Goal: Task Accomplishment & Management: Manage account settings

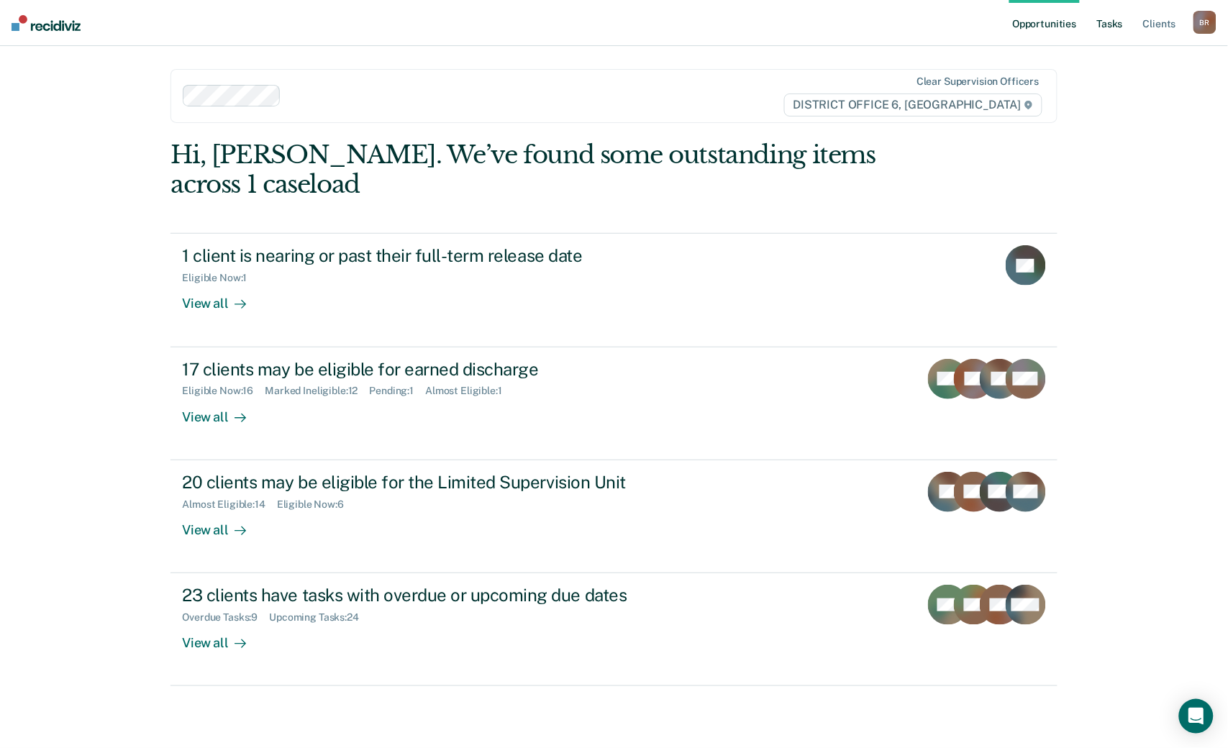
click at [1108, 18] on link "Tasks" at bounding box center [1110, 23] width 32 height 46
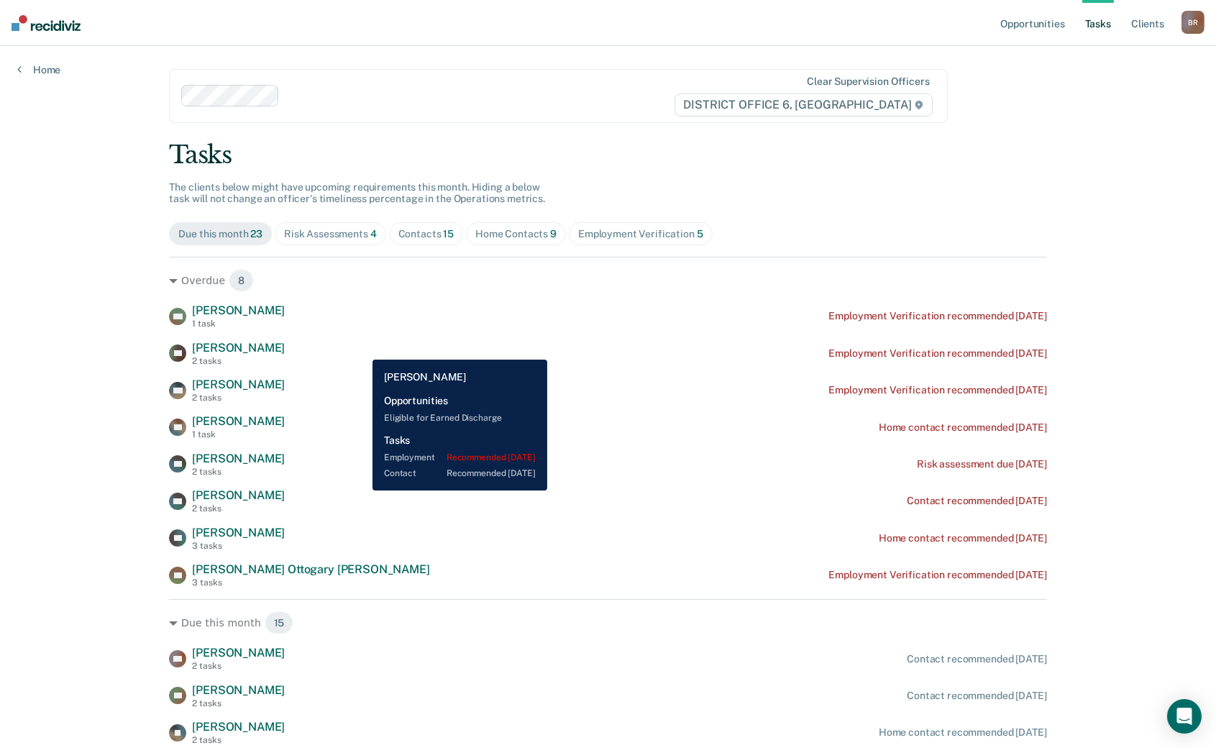
scroll to position [80, 0]
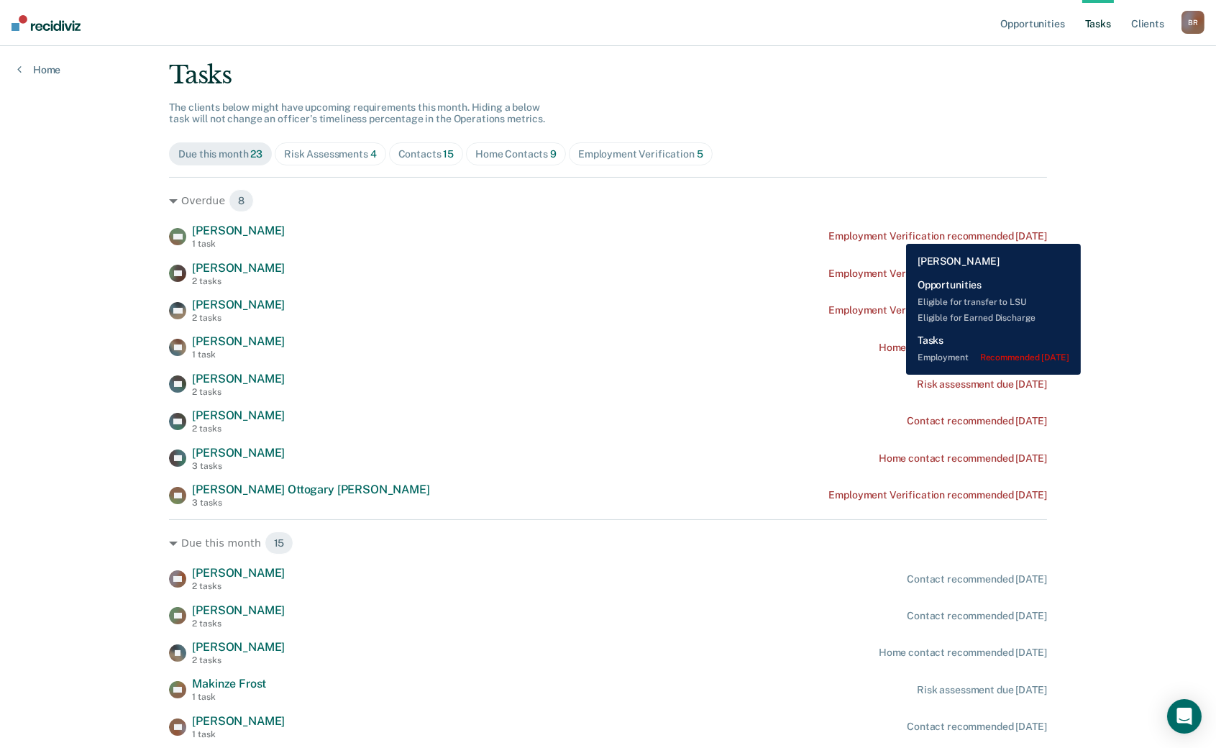
click at [896, 233] on div "Employment Verification recommended [DATE]" at bounding box center [938, 236] width 218 height 12
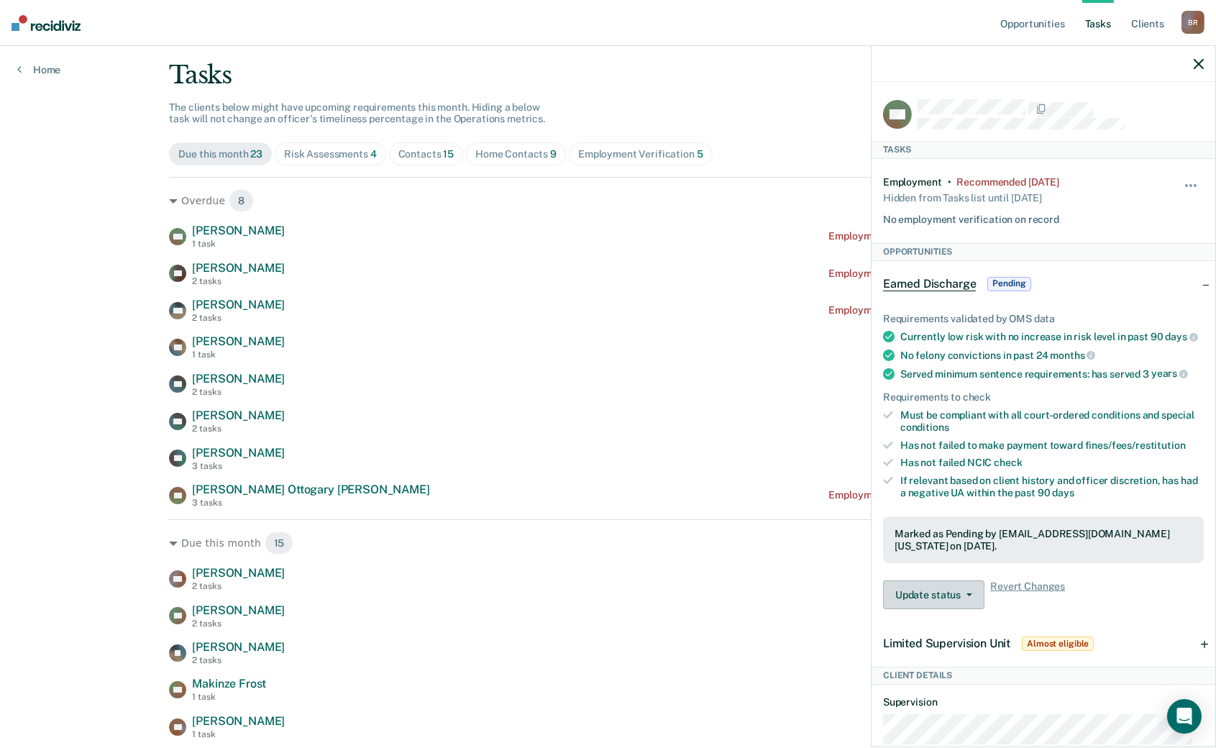
click at [968, 606] on button "Update status" at bounding box center [933, 594] width 101 height 29
click at [1142, 601] on div "Update status Revert from Pending Mark Ineligible Revert Changes" at bounding box center [1043, 594] width 321 height 29
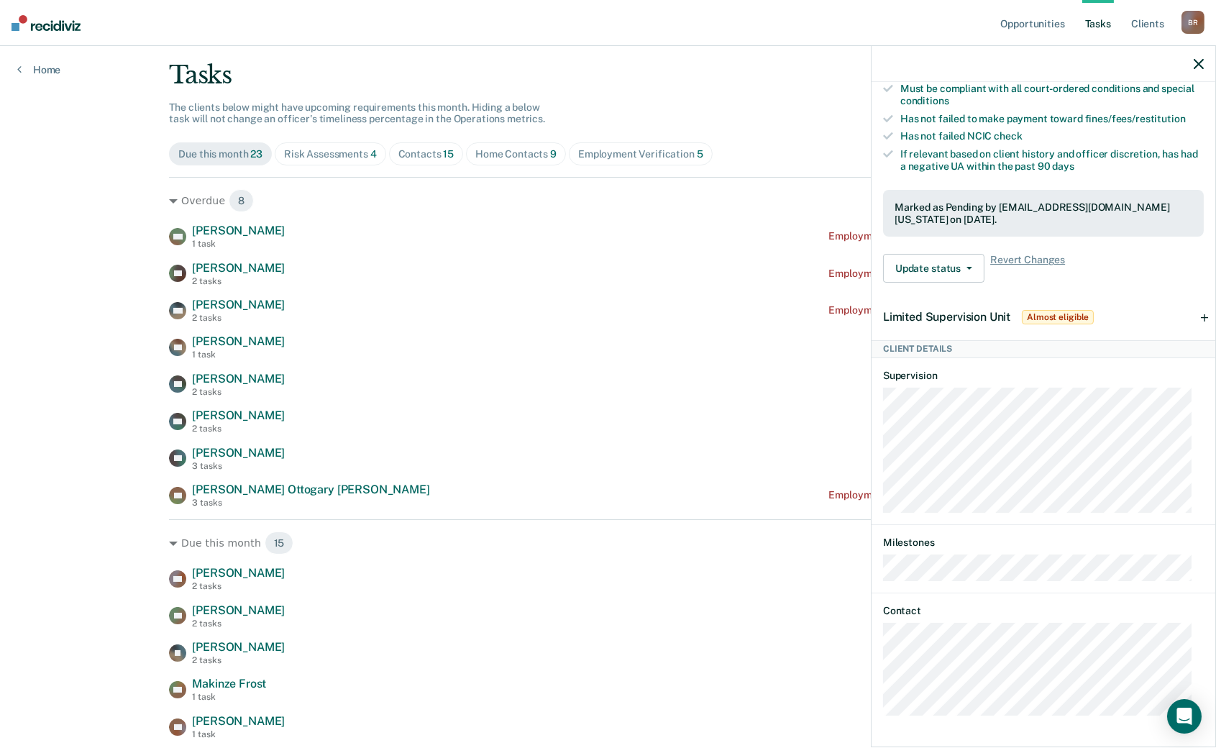
scroll to position [0, 0]
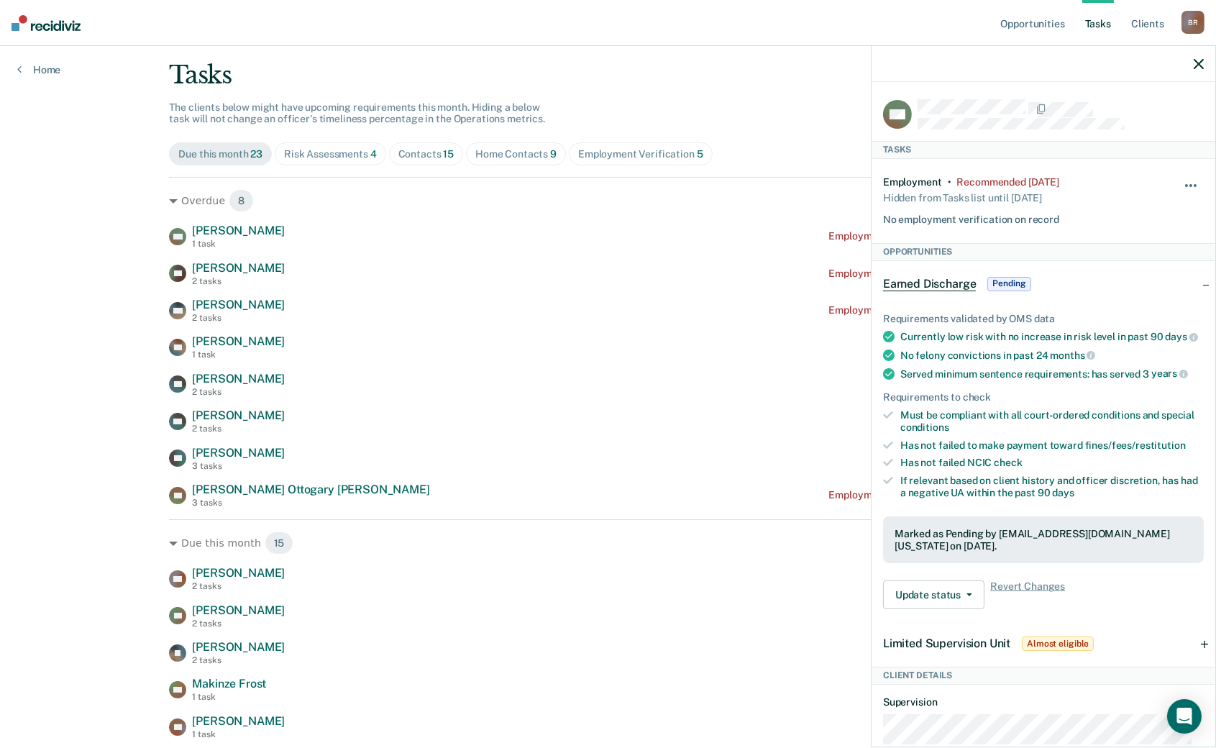
click at [1180, 181] on button "button" at bounding box center [1192, 192] width 24 height 23
click at [1109, 295] on button "90 days" at bounding box center [1153, 299] width 104 height 23
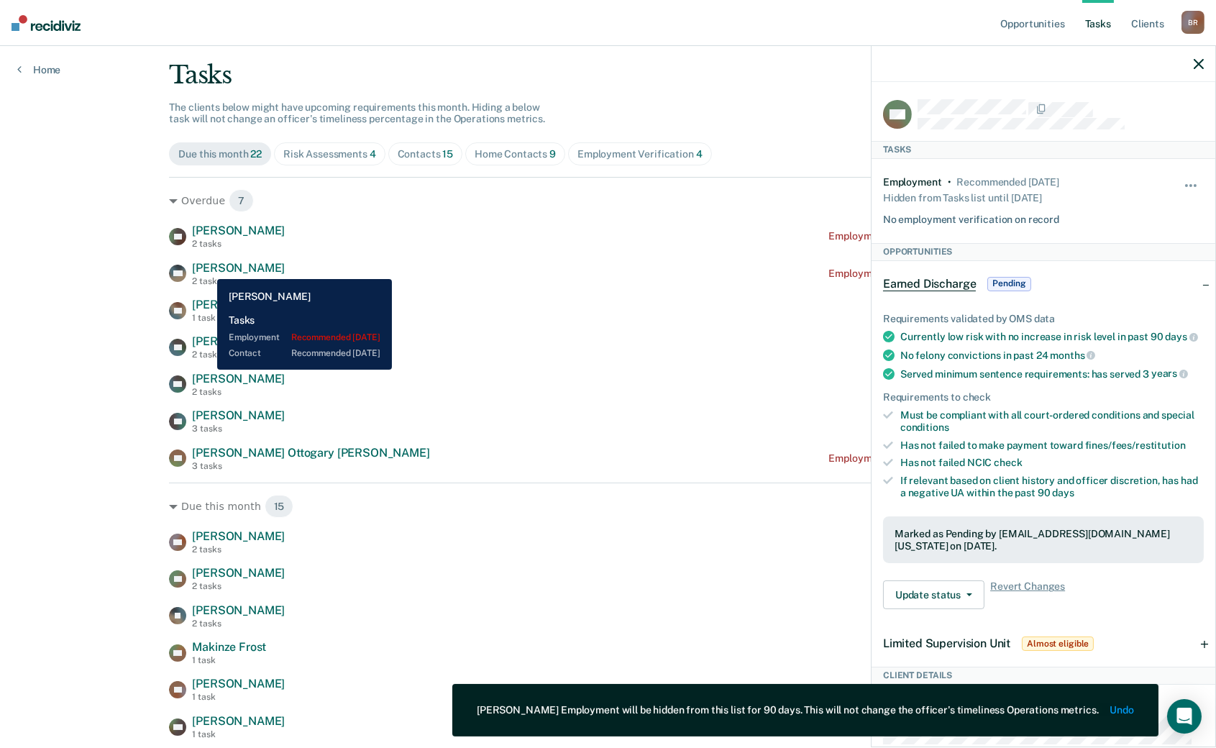
click at [206, 268] on span "[PERSON_NAME]" at bounding box center [238, 268] width 93 height 14
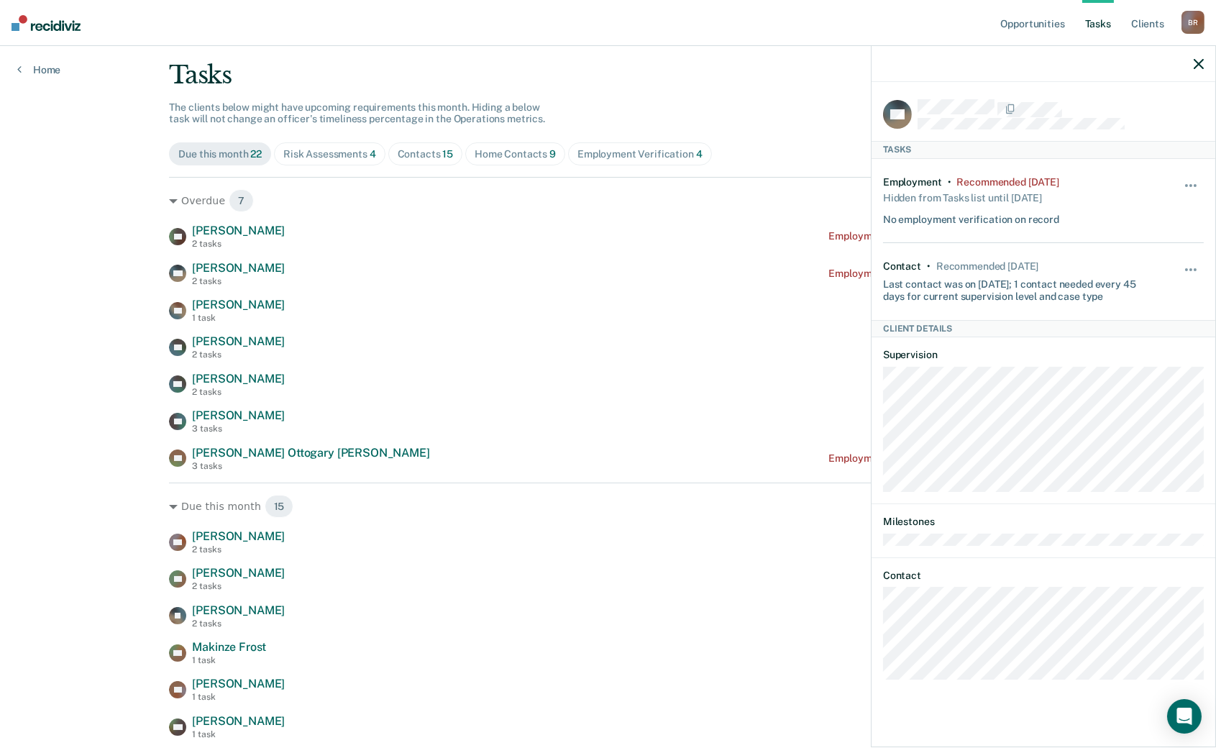
click at [1190, 178] on div "Hide from tasks list for... 7 days 30 days 90 days" at bounding box center [1192, 201] width 24 height 50
click at [1185, 188] on button "button" at bounding box center [1192, 192] width 24 height 23
click at [1174, 301] on button "90 days" at bounding box center [1153, 299] width 104 height 23
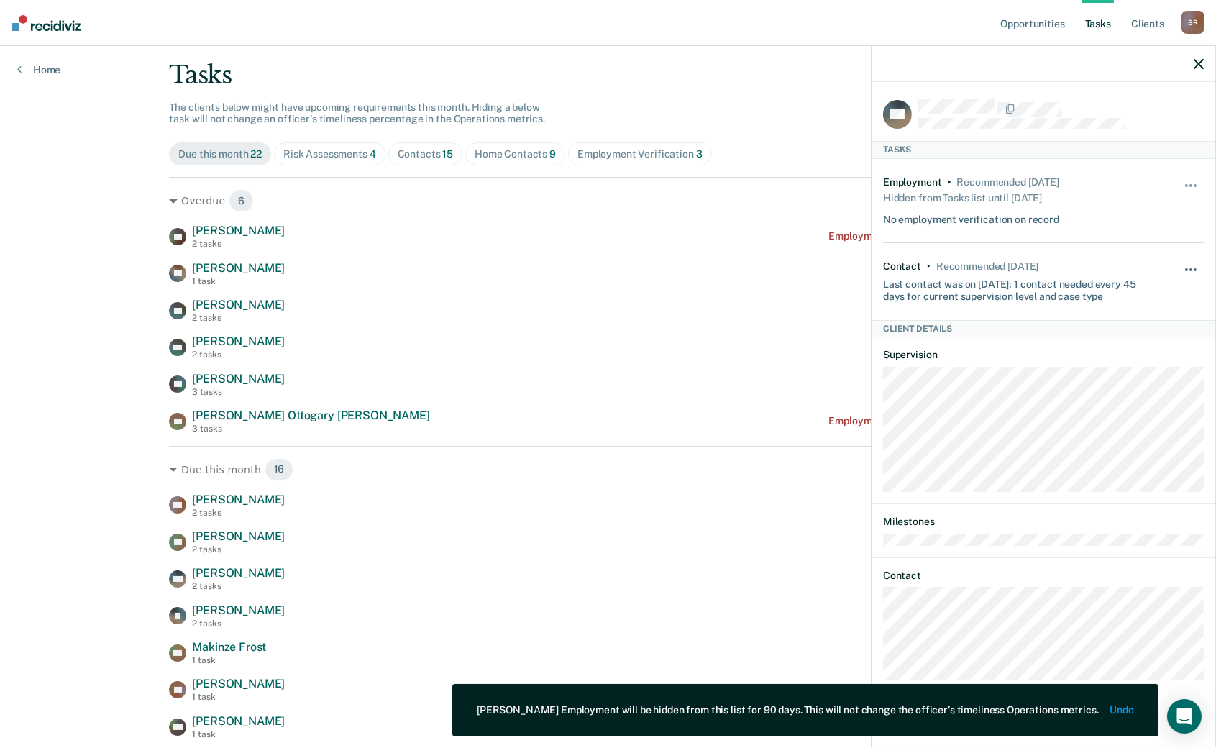
click at [1185, 268] on span "button" at bounding box center [1186, 269] width 3 height 3
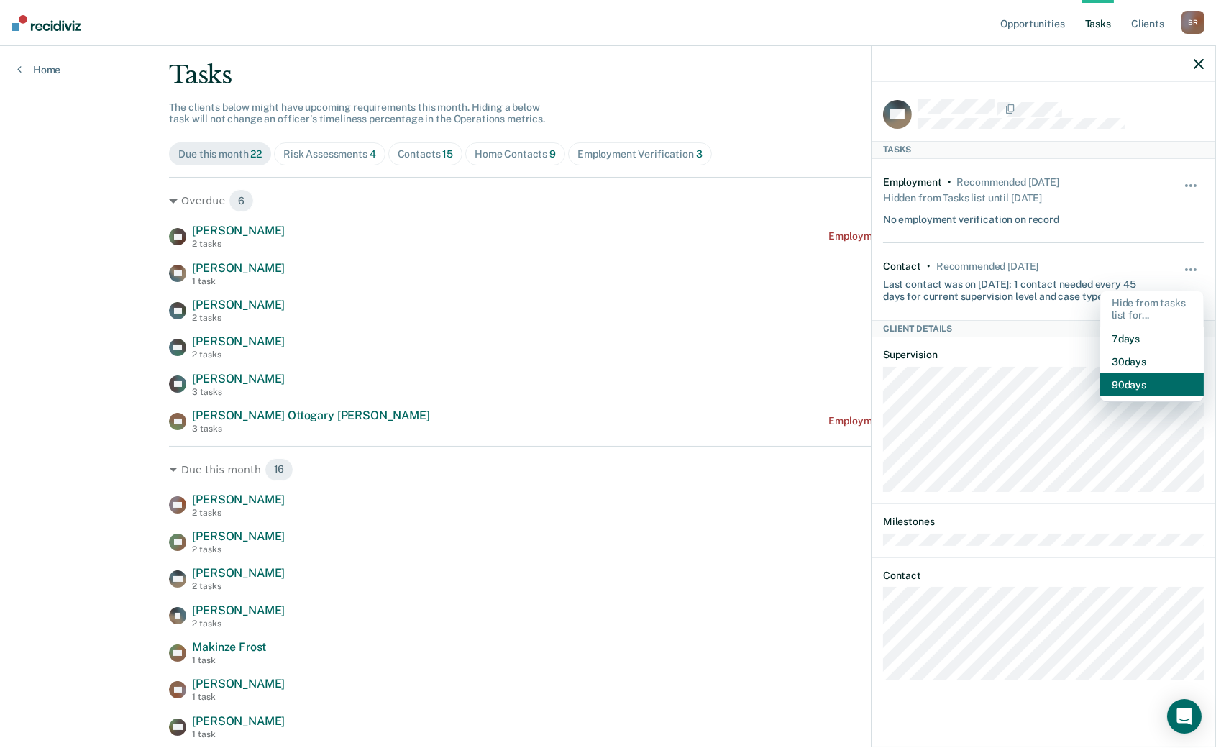
click at [1124, 382] on button "90 days" at bounding box center [1153, 384] width 104 height 23
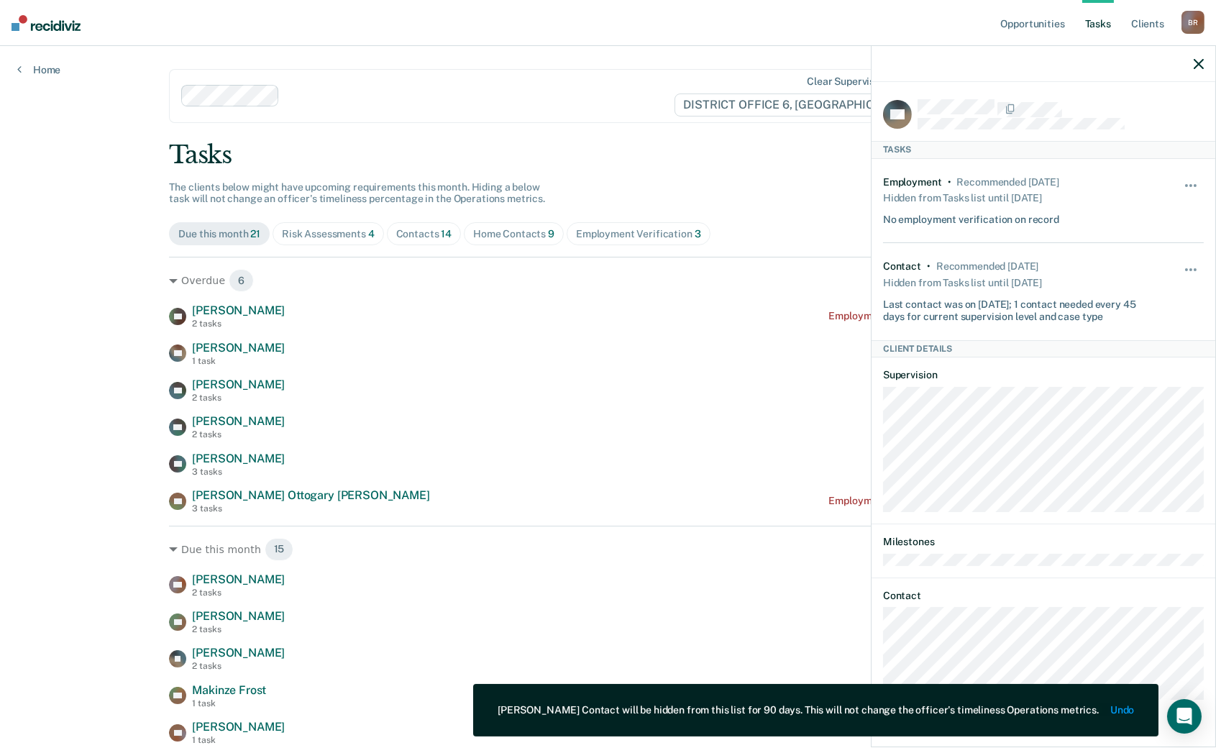
click at [214, 303] on div "Overdue 6 LA [PERSON_NAME] 2 tasks Employment Verification recommended [DATE] A…" at bounding box center [608, 385] width 878 height 257
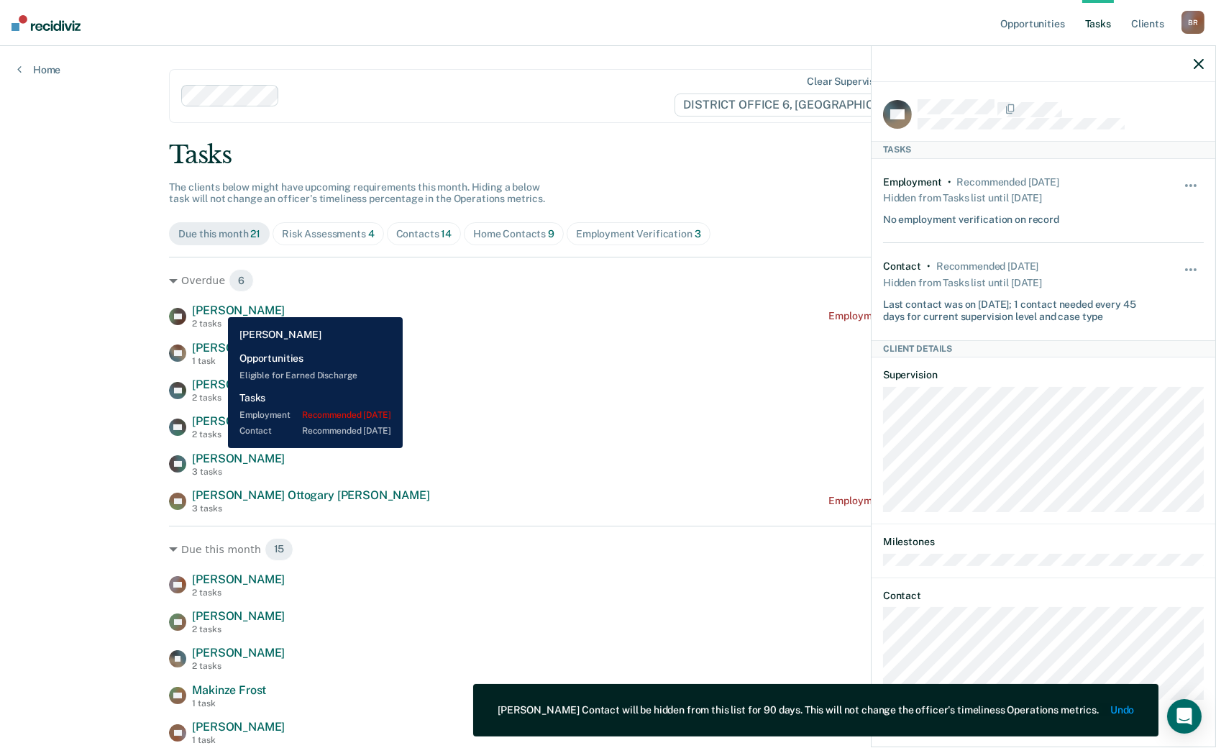
click at [219, 309] on span "[PERSON_NAME]" at bounding box center [238, 311] width 93 height 14
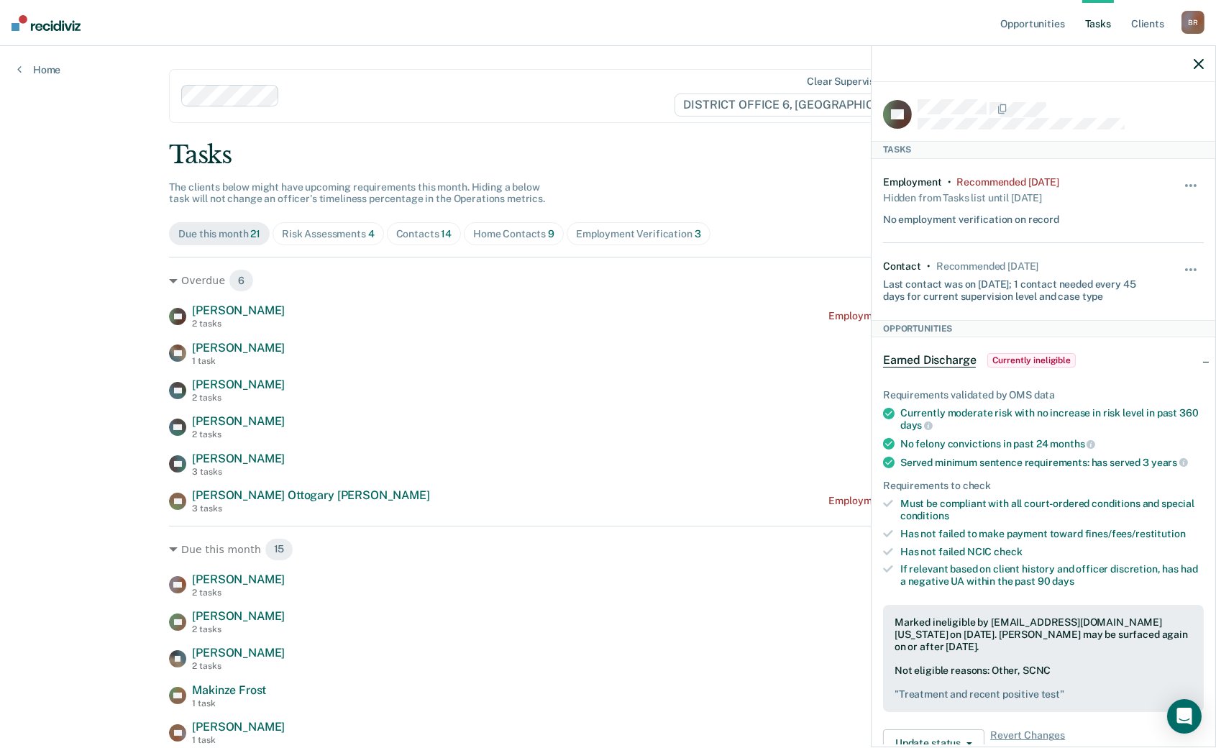
click at [1185, 173] on div "Employment • Recommended [DATE] Hidden from Tasks list until [DATE] No employme…" at bounding box center [1043, 201] width 321 height 85
click at [1185, 184] on span "button" at bounding box center [1186, 185] width 3 height 3
click at [1124, 293] on button "90 days" at bounding box center [1153, 299] width 104 height 23
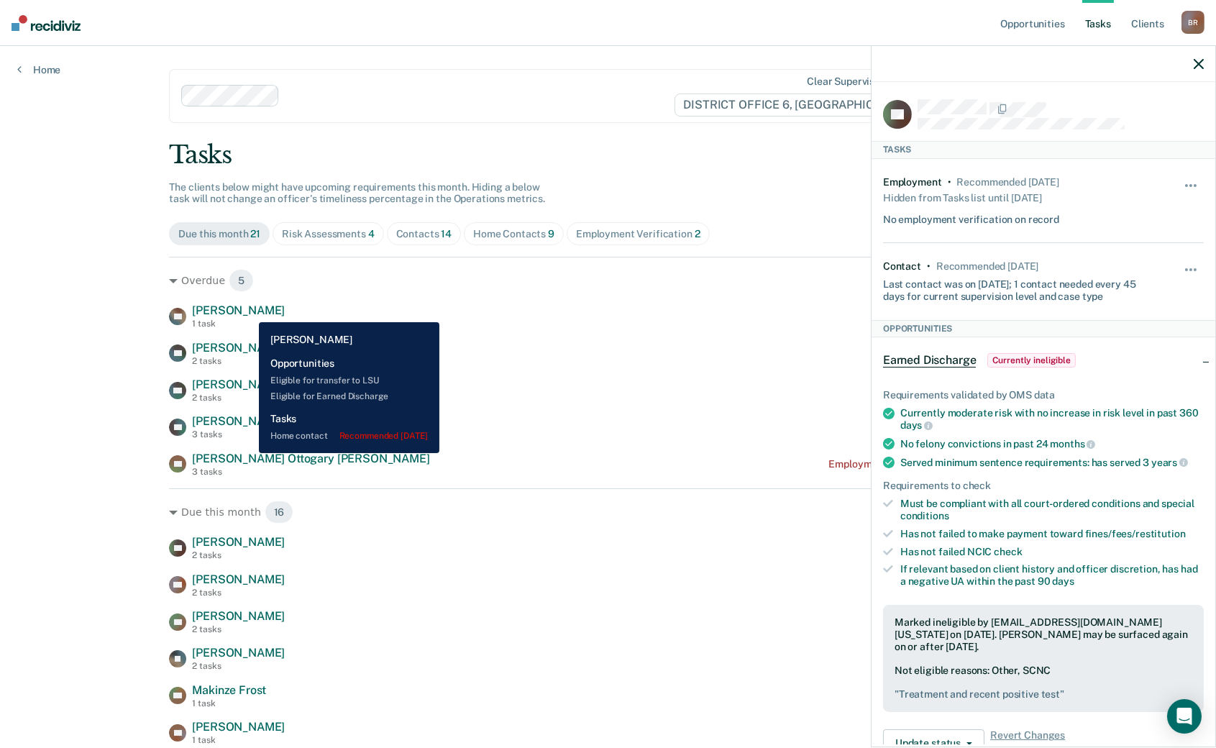
click at [248, 311] on span "[PERSON_NAME]" at bounding box center [238, 311] width 93 height 14
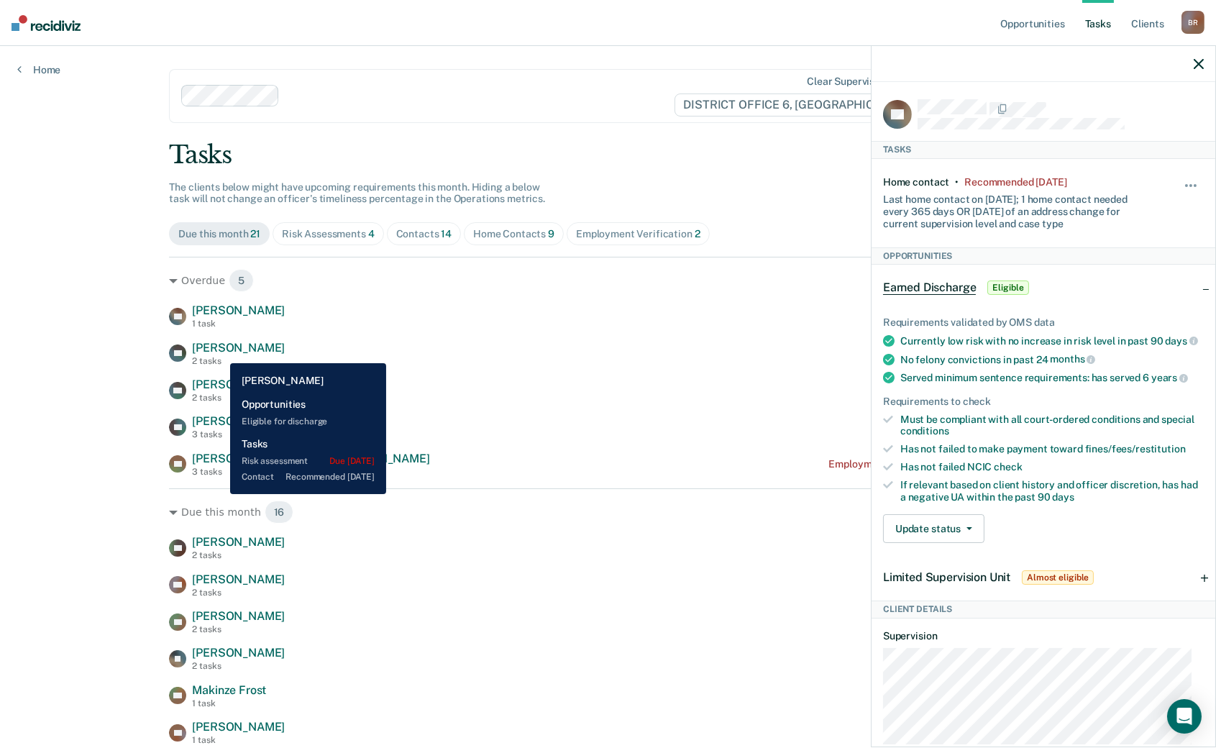
click at [219, 352] on span "[PERSON_NAME]" at bounding box center [238, 348] width 93 height 14
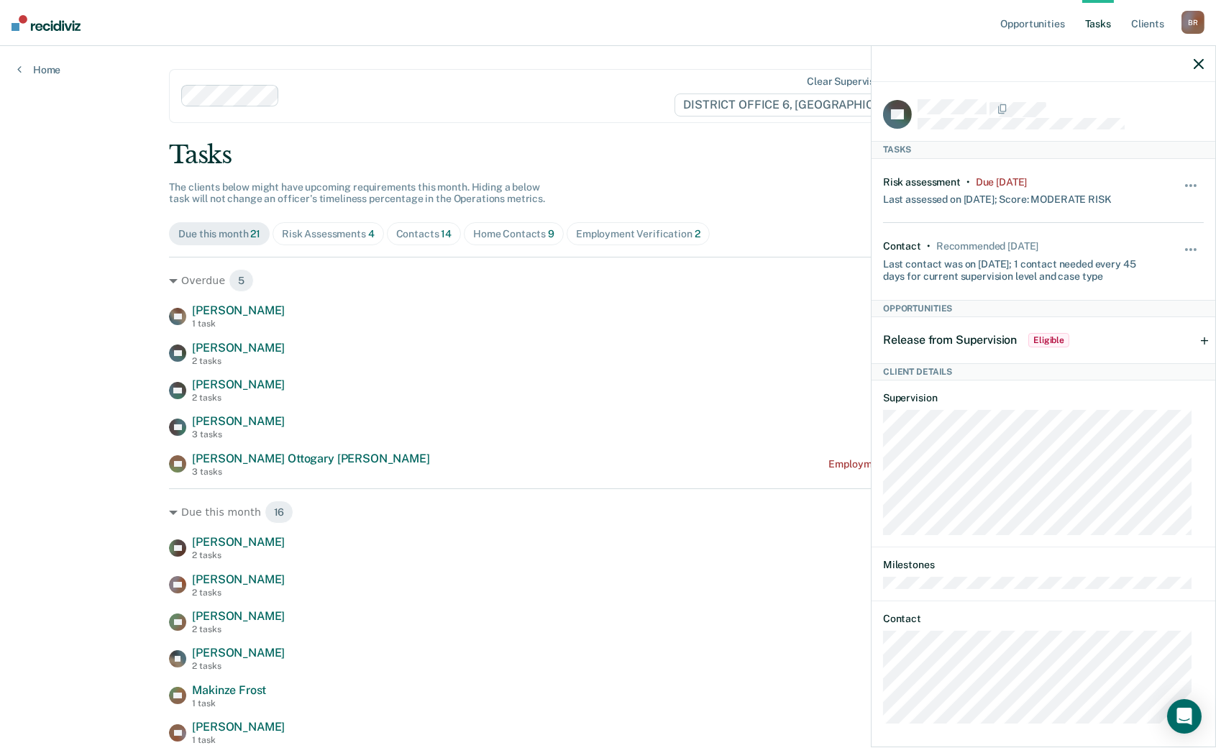
click at [1180, 178] on div "Hide from tasks list for... 7 days 30 days 90 days" at bounding box center [1192, 191] width 24 height 30
click at [1194, 184] on span "button" at bounding box center [1195, 185] width 3 height 3
click at [1120, 291] on button "90 days" at bounding box center [1153, 299] width 104 height 23
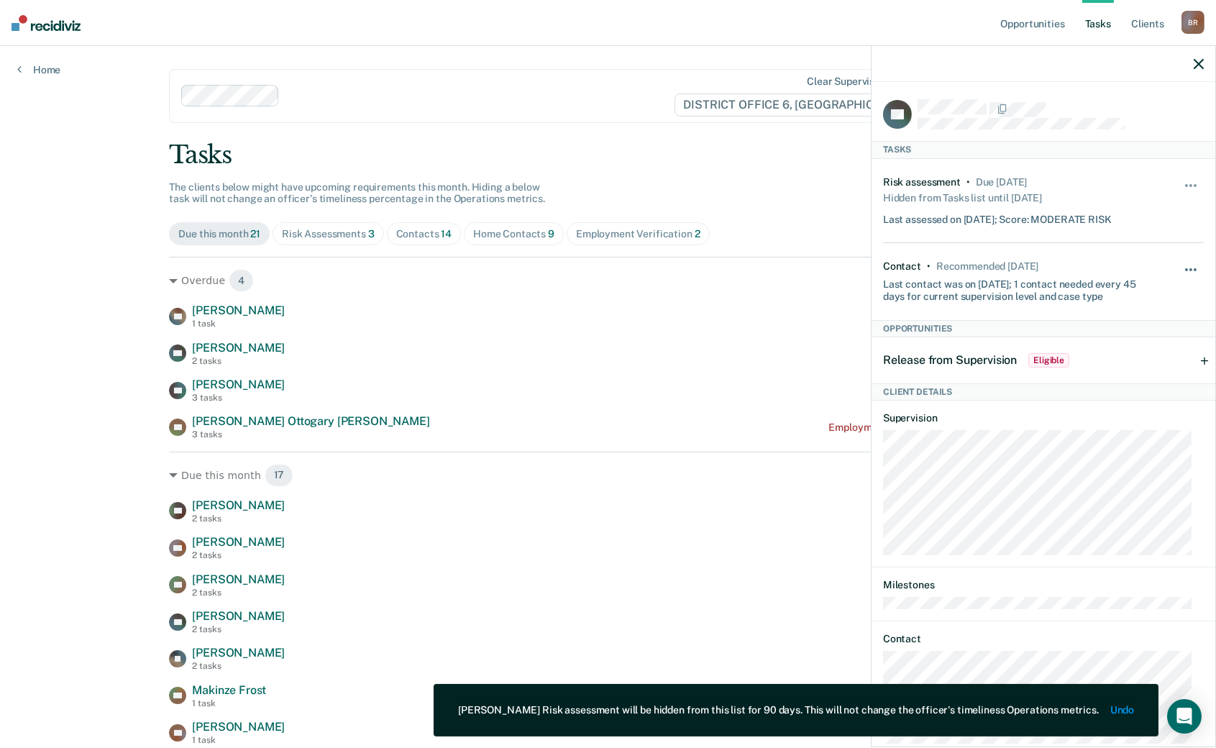
click at [1180, 265] on button "button" at bounding box center [1192, 276] width 24 height 23
click at [1131, 383] on button "90 days" at bounding box center [1153, 384] width 104 height 23
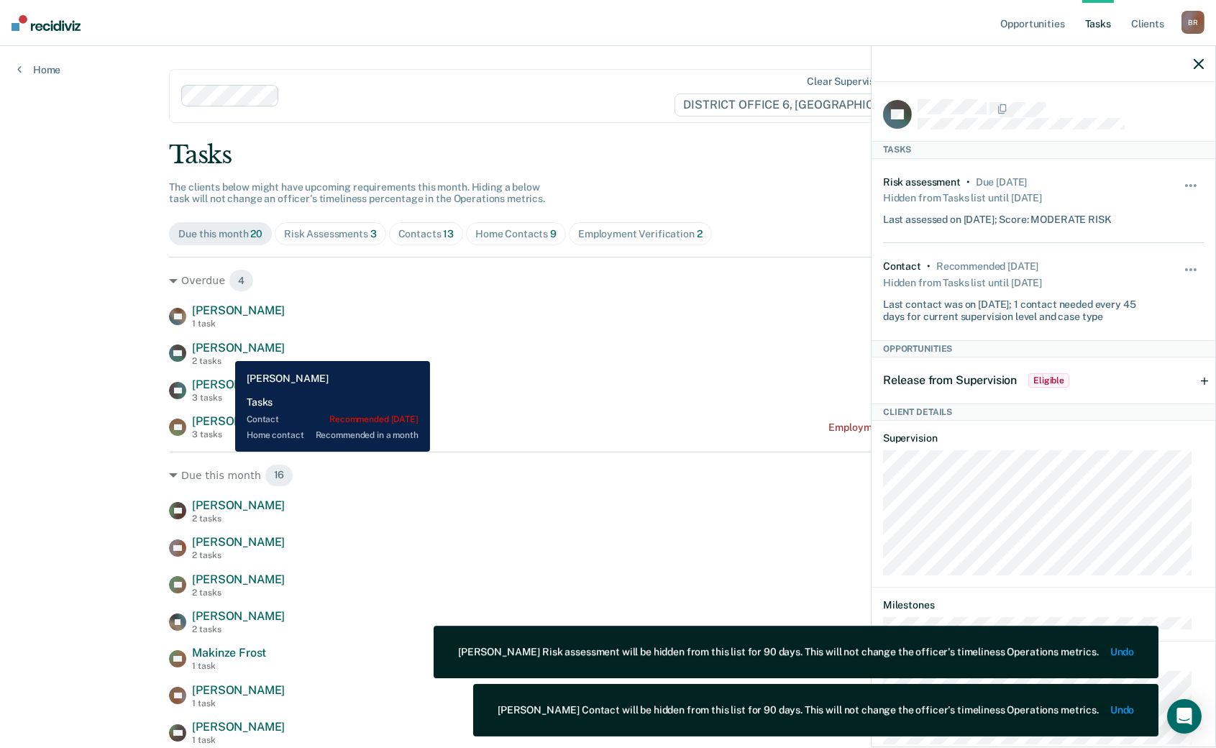
click at [224, 350] on span "[PERSON_NAME]" at bounding box center [238, 348] width 93 height 14
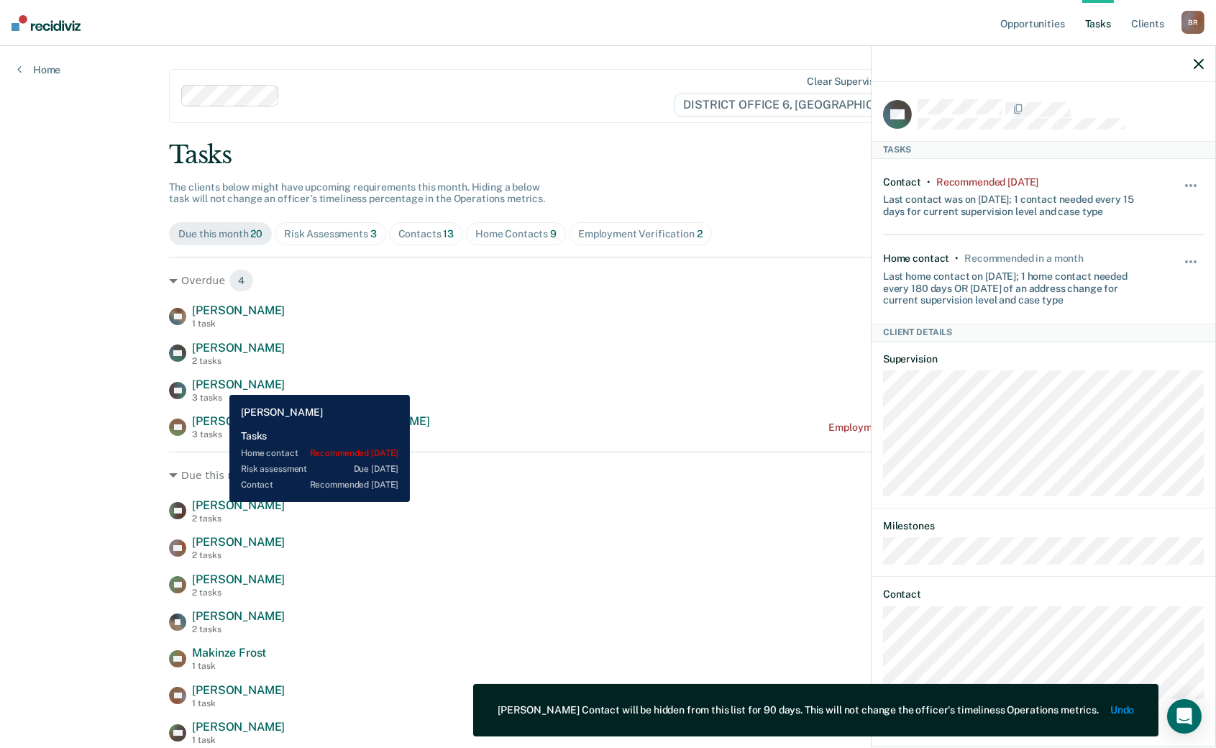
click at [219, 384] on span "[PERSON_NAME]" at bounding box center [238, 385] width 93 height 14
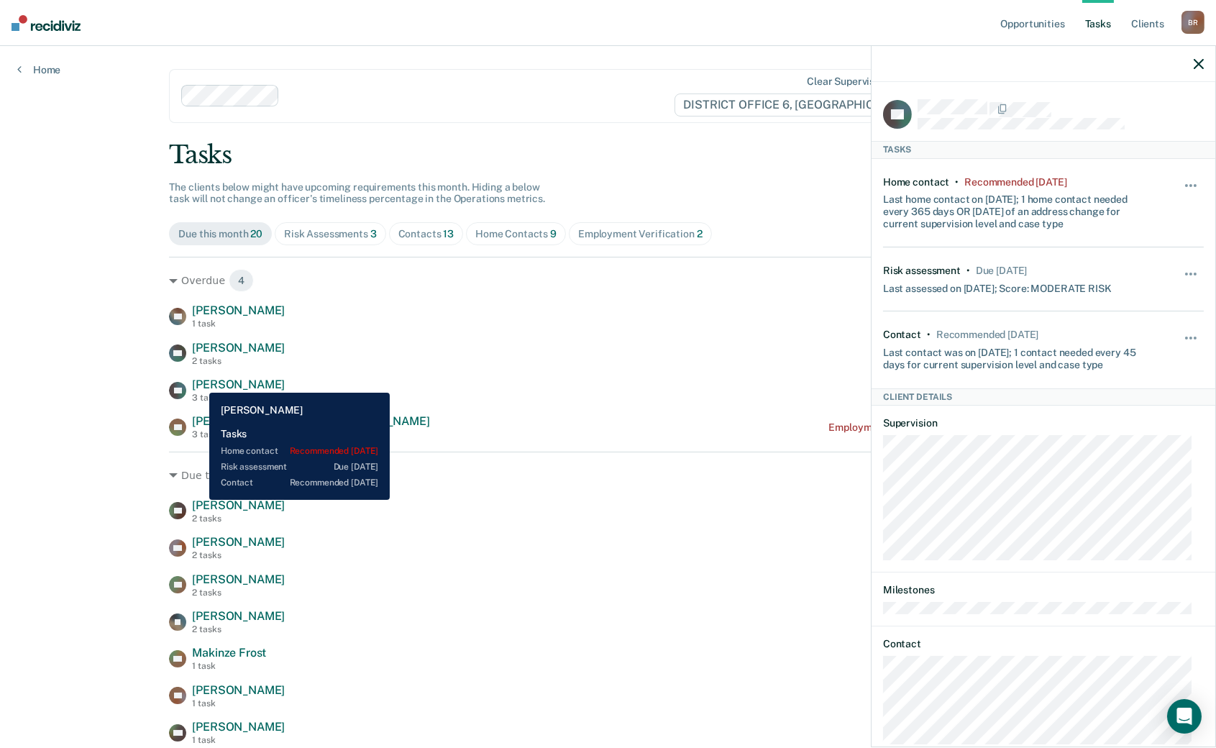
click at [199, 382] on span "[PERSON_NAME]" at bounding box center [238, 385] width 93 height 14
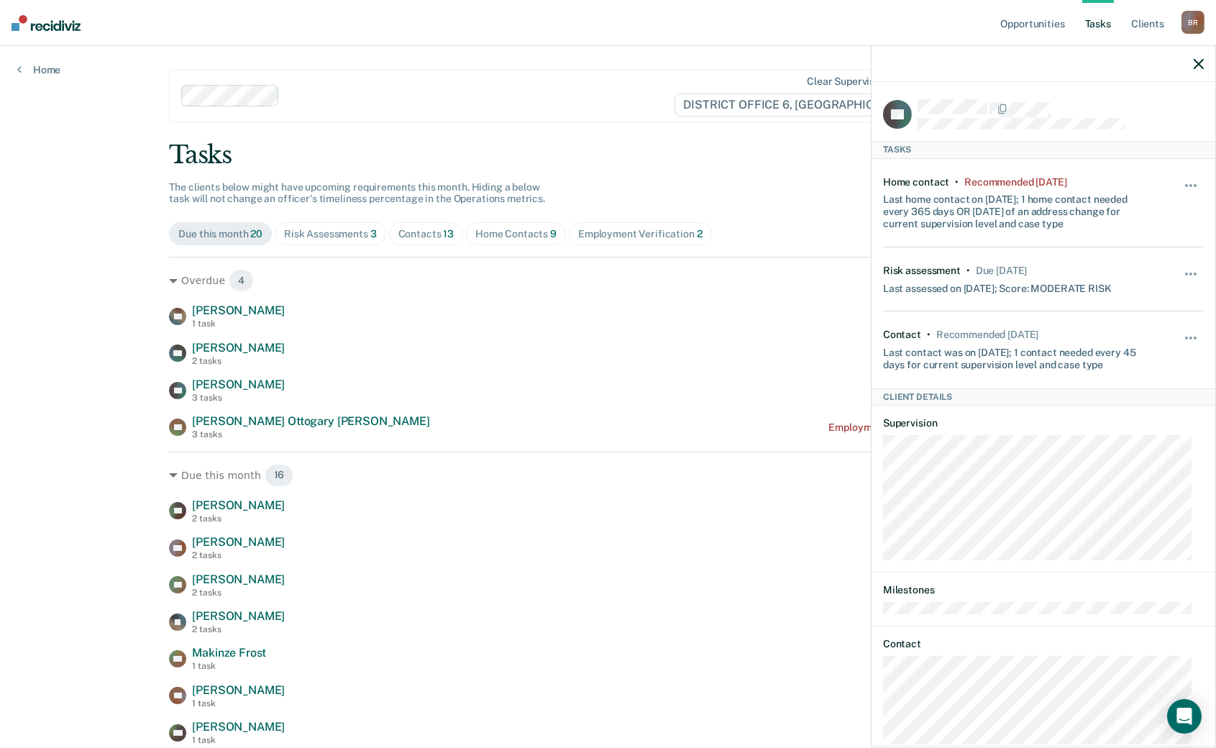
click at [47, 391] on div "Opportunities Tasks Client s [PERSON_NAME] B R Profile How it works Log Out Hom…" at bounding box center [608, 568] width 1216 height 1136
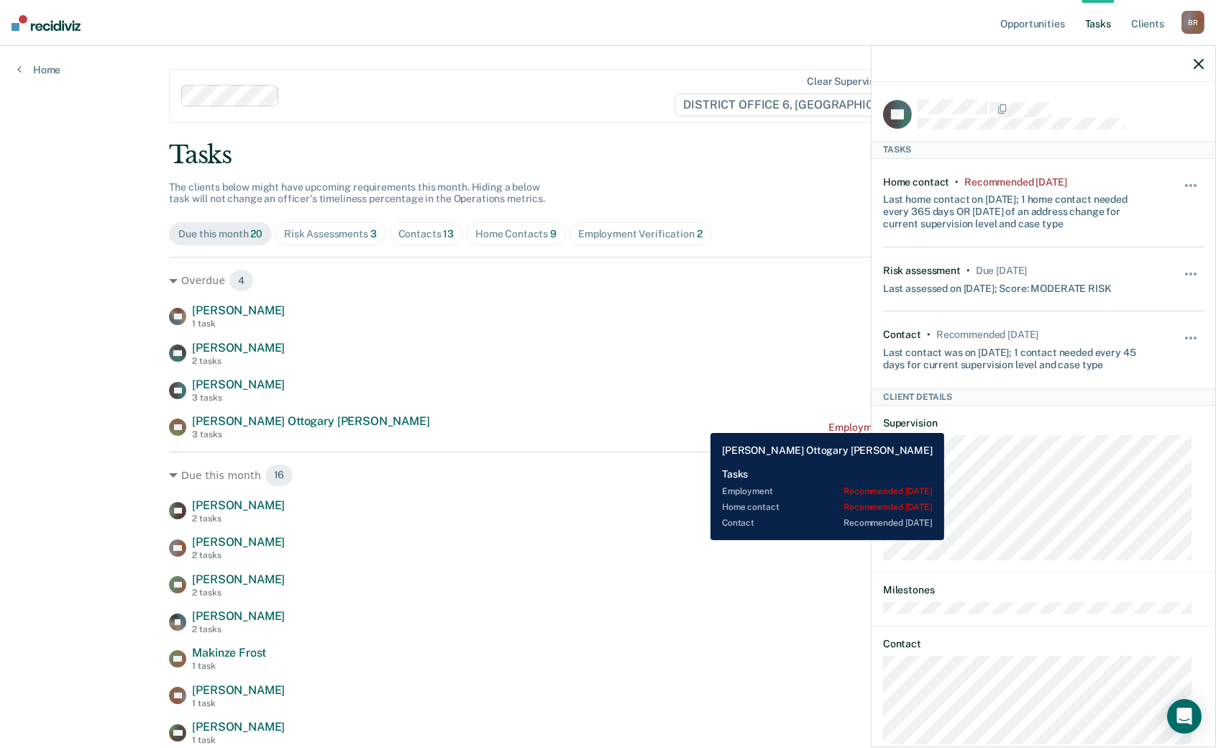
click at [693, 418] on div "SD [PERSON_NAME] Ottogary [PERSON_NAME] 3 tasks Employment Verification recomme…" at bounding box center [608, 426] width 878 height 25
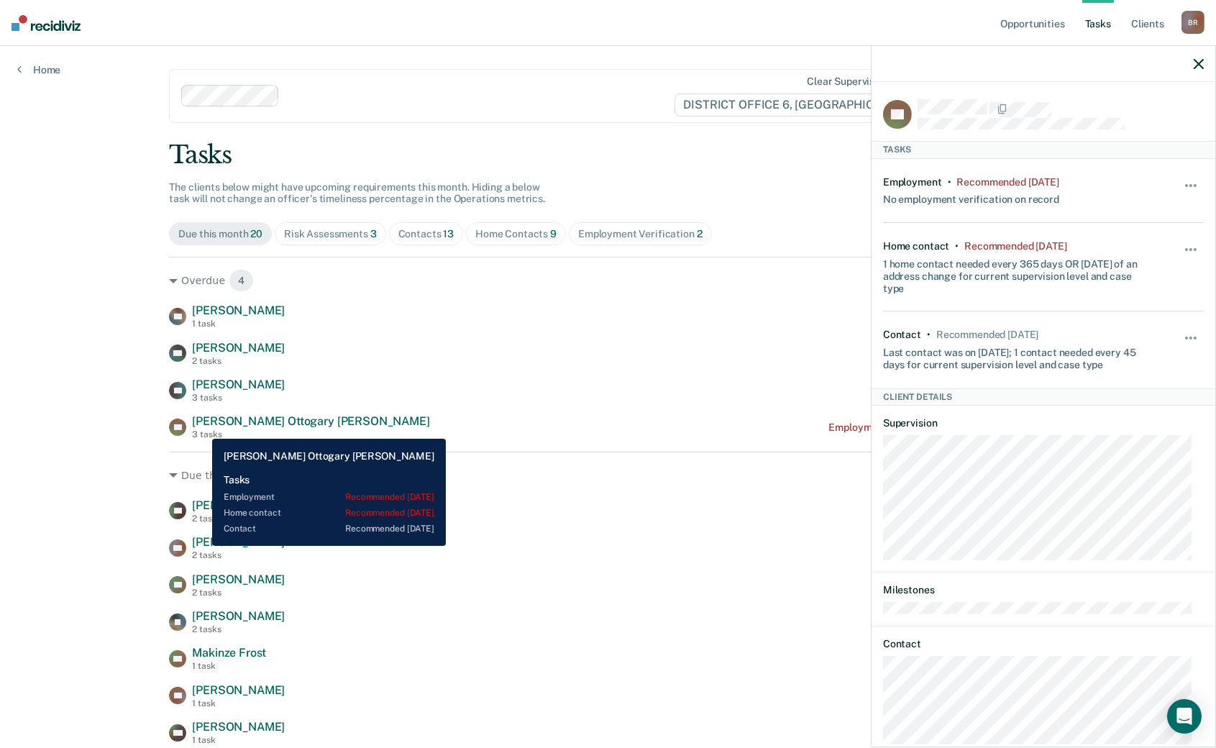
click at [201, 428] on div "[PERSON_NAME] [PERSON_NAME] 3 tasks" at bounding box center [310, 426] width 237 height 25
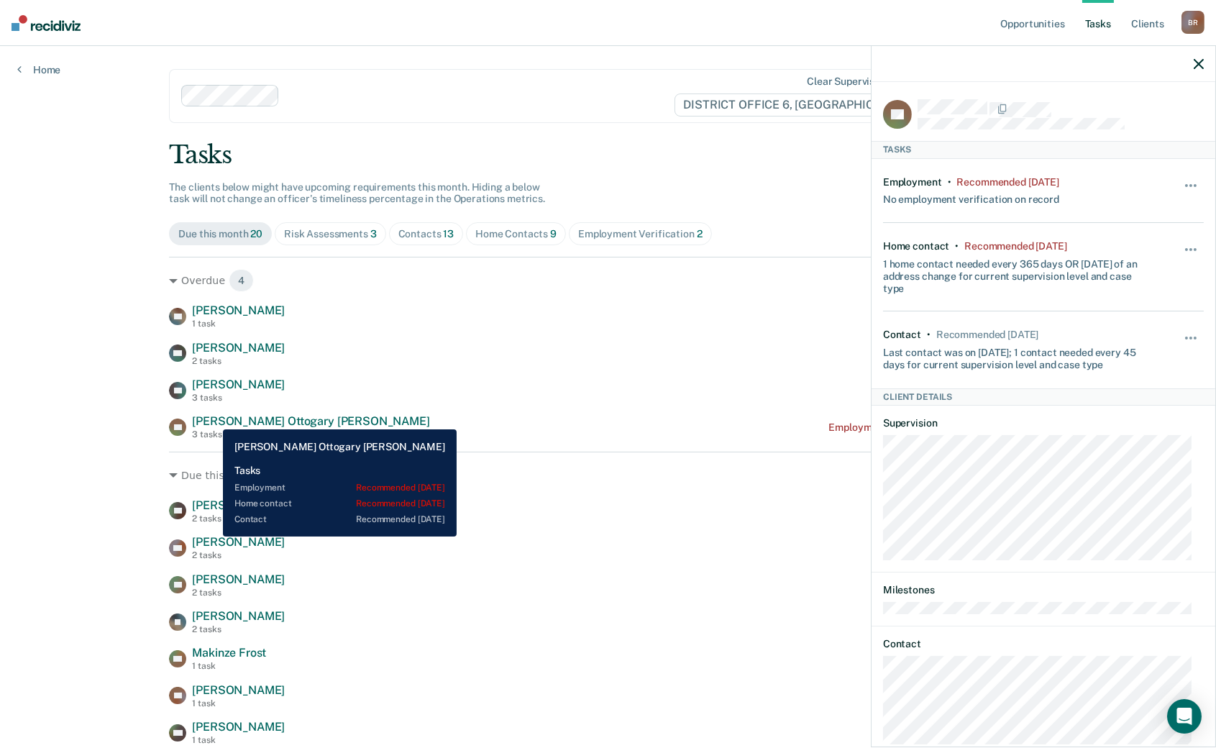
click at [212, 419] on span "[PERSON_NAME] Ottogary [PERSON_NAME]" at bounding box center [310, 421] width 237 height 14
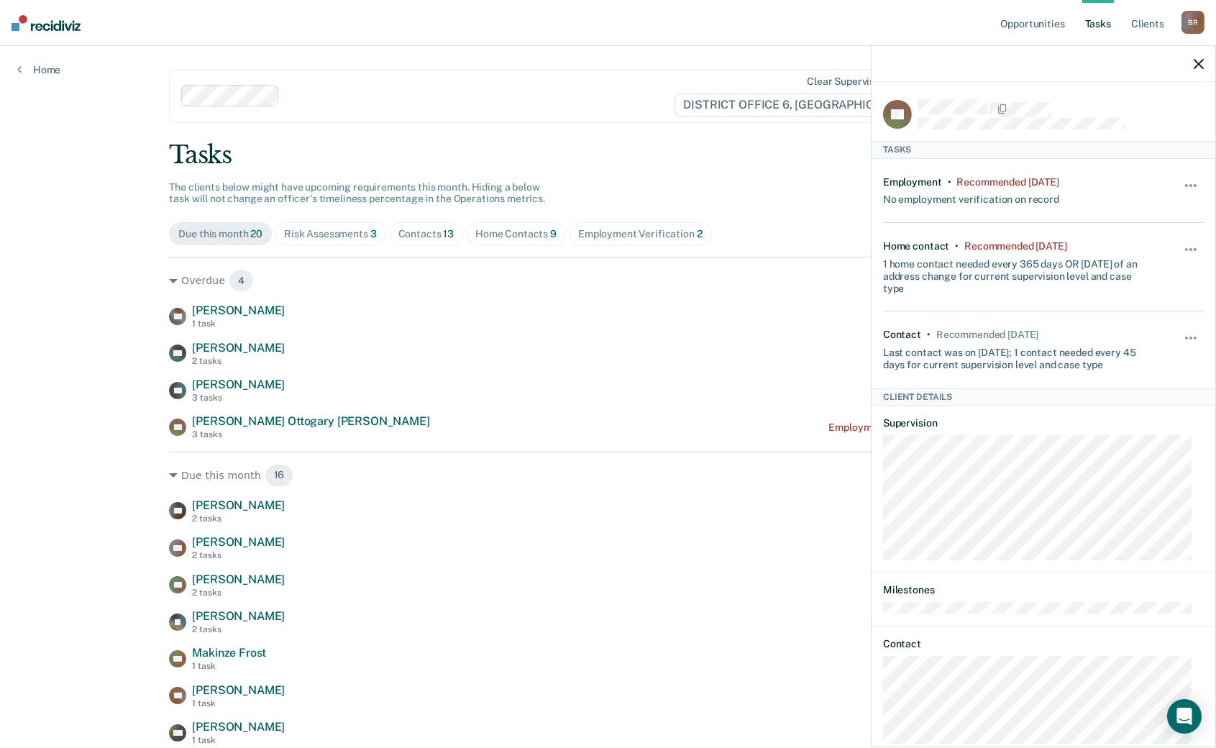
click at [1202, 62] on icon "button" at bounding box center [1199, 64] width 10 height 10
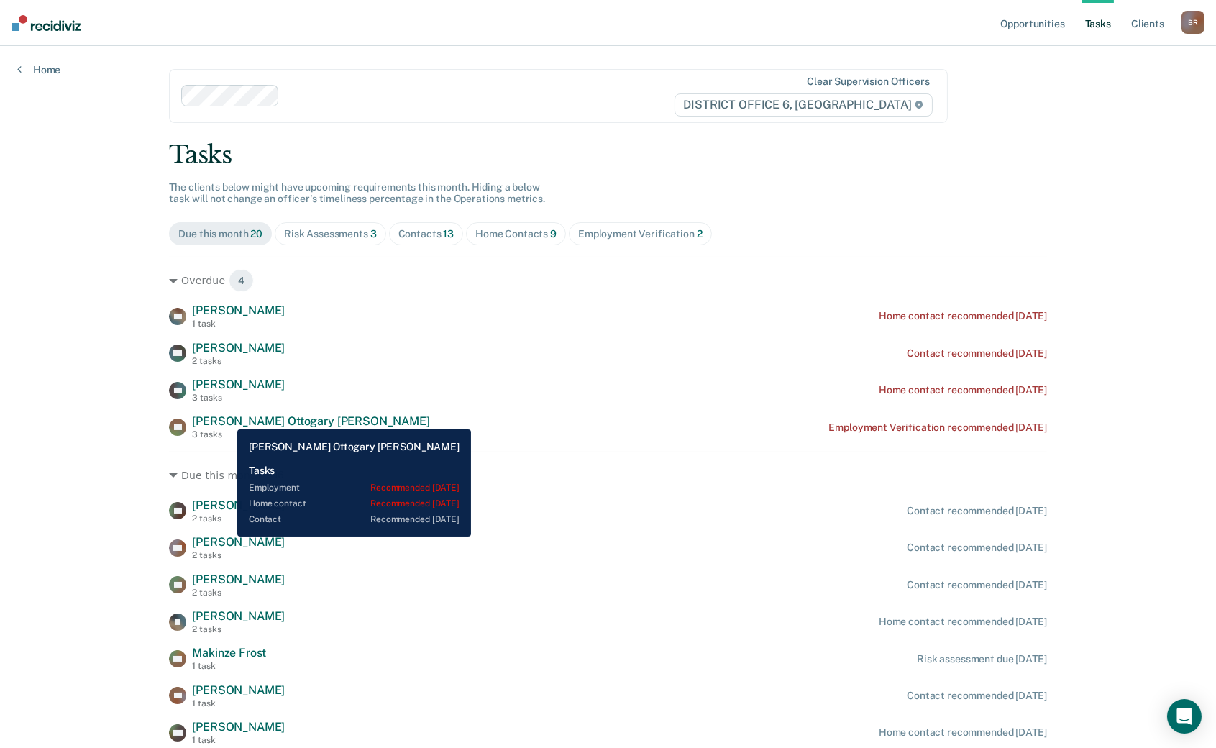
click at [227, 419] on span "[PERSON_NAME] Ottogary [PERSON_NAME]" at bounding box center [310, 421] width 237 height 14
